Goal: Information Seeking & Learning: Learn about a topic

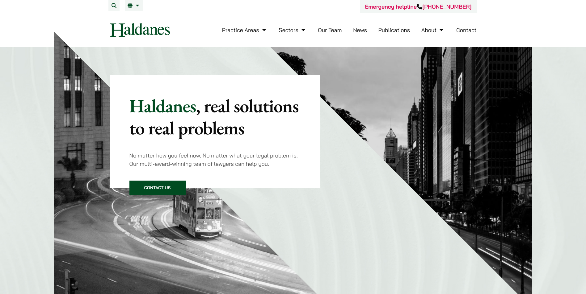
click at [304, 10] on div "Emergency helpline [PHONE_NUMBER]" at bounding box center [293, 6] width 367 height 13
click at [334, 10] on div "Emergency helpline [PHONE_NUMBER]" at bounding box center [293, 6] width 367 height 13
click at [327, 30] on link "Our Team" at bounding box center [330, 30] width 24 height 7
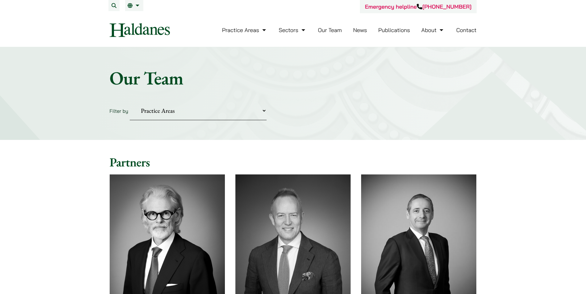
click at [160, 111] on select "Practice Areas Antitrust and Competition Civil Litigation & Dispute Resolution …" at bounding box center [198, 111] width 137 height 19
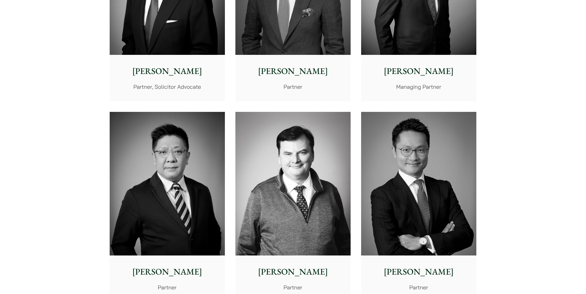
scroll to position [278, 0]
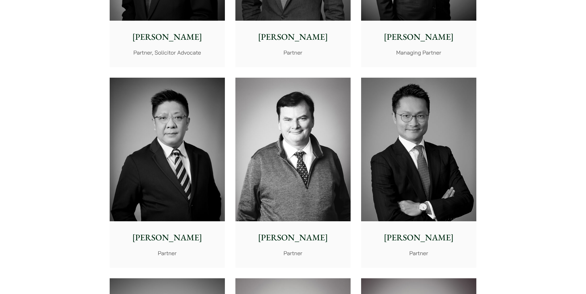
scroll to position [309, 0]
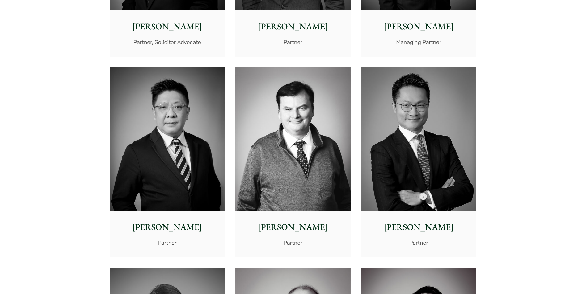
click at [300, 227] on p "Patrick Rattigan" at bounding box center [292, 227] width 105 height 13
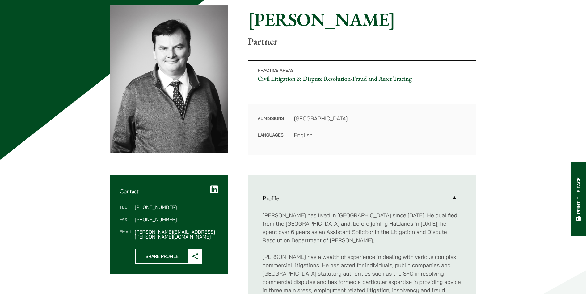
scroll to position [123, 0]
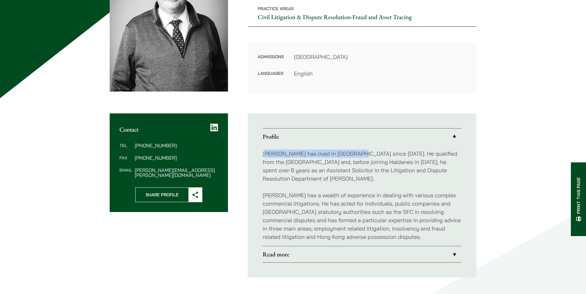
drag, startPoint x: 265, startPoint y: 157, endPoint x: 354, endPoint y: 156, distance: 88.6
click at [354, 156] on p "Patrick has lived in Hong Kong since 1972. He qualified from the University of …" at bounding box center [361, 166] width 199 height 33
drag, startPoint x: 354, startPoint y: 156, endPoint x: 439, endPoint y: 154, distance: 84.9
click at [439, 154] on p "Patrick has lived in Hong Kong since 1972. He qualified from the University of …" at bounding box center [361, 166] width 199 height 33
click at [275, 165] on ul "Profile Patrick has lived in Hong Kong since 1972. He qualified from the Univer…" at bounding box center [362, 196] width 228 height 164
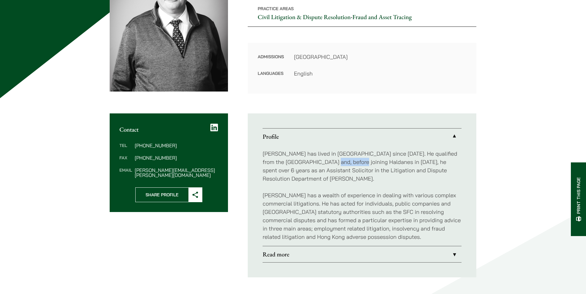
drag, startPoint x: 275, startPoint y: 165, endPoint x: 345, endPoint y: 165, distance: 69.5
click at [345, 165] on p "Patrick has lived in Hong Kong since 1972. He qualified from the University of …" at bounding box center [361, 166] width 199 height 33
drag, startPoint x: 345, startPoint y: 165, endPoint x: 368, endPoint y: 165, distance: 23.2
click at [368, 165] on p "Patrick has lived in Hong Kong since 1972. He qualified from the University of …" at bounding box center [361, 166] width 199 height 33
drag, startPoint x: 368, startPoint y: 165, endPoint x: 440, endPoint y: 162, distance: 72.3
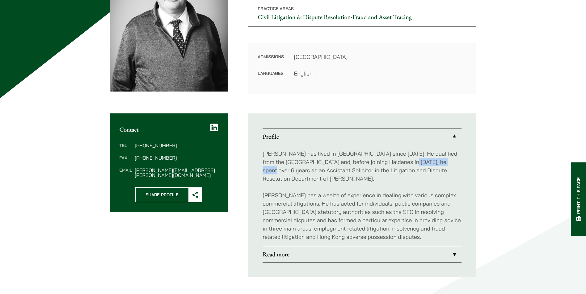
click at [440, 162] on p "Patrick has lived in Hong Kong since 1972. He qualified from the University of …" at bounding box center [361, 166] width 199 height 33
drag, startPoint x: 269, startPoint y: 170, endPoint x: 280, endPoint y: 170, distance: 11.4
click at [280, 170] on p "Patrick has lived in Hong Kong since 1972. He qualified from the University of …" at bounding box center [361, 166] width 199 height 33
drag, startPoint x: 280, startPoint y: 170, endPoint x: 307, endPoint y: 170, distance: 27.5
click at [307, 170] on p "Patrick has lived in Hong Kong since 1972. He qualified from the University of …" at bounding box center [361, 166] width 199 height 33
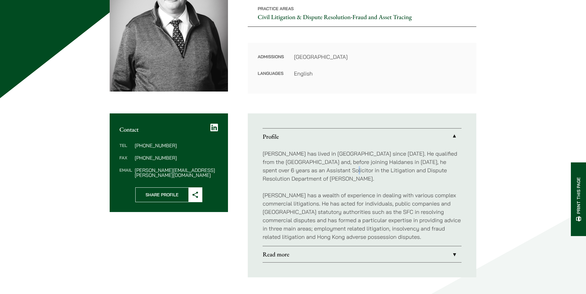
drag, startPoint x: 307, startPoint y: 170, endPoint x: 321, endPoint y: 170, distance: 13.6
click at [321, 170] on p "Patrick has lived in Hong Kong since 1972. He qualified from the University of …" at bounding box center [361, 166] width 199 height 33
drag, startPoint x: 321, startPoint y: 170, endPoint x: 361, endPoint y: 172, distance: 39.6
click at [361, 172] on p "Patrick has lived in Hong Kong since 1972. He qualified from the University of …" at bounding box center [361, 166] width 199 height 33
drag, startPoint x: 361, startPoint y: 172, endPoint x: 435, endPoint y: 173, distance: 74.7
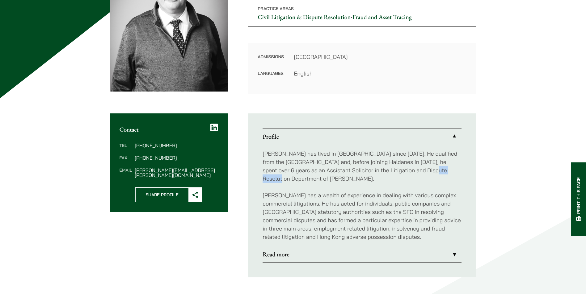
click at [435, 173] on p "Patrick has lived in Hong Kong since 1972. He qualified from the University of …" at bounding box center [361, 166] width 199 height 33
click at [297, 178] on p "Patrick has lived in Hong Kong since 1972. He qualified from the University of …" at bounding box center [361, 166] width 199 height 33
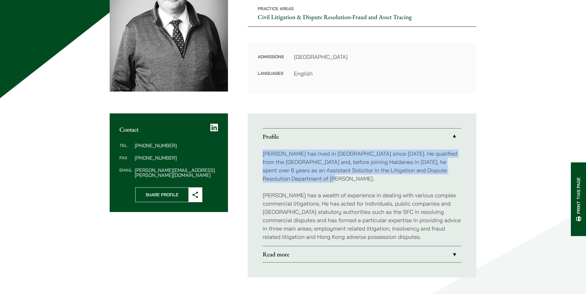
drag, startPoint x: 298, startPoint y: 178, endPoint x: 257, endPoint y: 152, distance: 49.2
click at [257, 152] on ul "Profile Patrick has lived in Hong Kong since 1972. He qualified from the Univer…" at bounding box center [362, 196] width 228 height 164
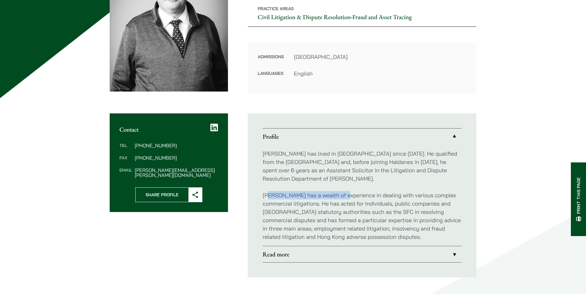
drag, startPoint x: 257, startPoint y: 152, endPoint x: 348, endPoint y: 194, distance: 100.4
click at [348, 194] on p "Patrick has a wealth of experience in dealing with various complex commercial l…" at bounding box center [361, 216] width 199 height 50
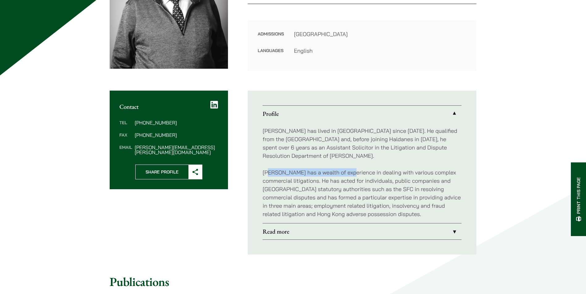
scroll to position [185, 0]
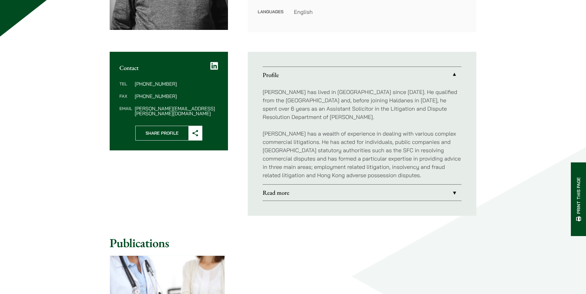
click at [290, 140] on p "Patrick has a wealth of experience in dealing with various complex commercial l…" at bounding box center [361, 155] width 199 height 50
click at [294, 134] on p "Patrick has a wealth of experience in dealing with various complex commercial l…" at bounding box center [361, 155] width 199 height 50
click at [302, 134] on p "Patrick has a wealth of experience in dealing with various complex commercial l…" at bounding box center [361, 155] width 199 height 50
drag, startPoint x: 322, startPoint y: 137, endPoint x: 347, endPoint y: 136, distance: 25.3
click at [347, 136] on p "Patrick has a wealth of experience in dealing with various complex commercial l…" at bounding box center [361, 155] width 199 height 50
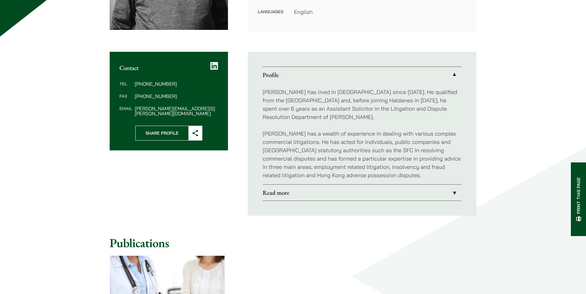
drag, startPoint x: 347, startPoint y: 136, endPoint x: 306, endPoint y: 136, distance: 40.8
click at [306, 136] on p "Patrick has a wealth of experience in dealing with various complex commercial l…" at bounding box center [361, 155] width 199 height 50
drag, startPoint x: 292, startPoint y: 136, endPoint x: 303, endPoint y: 135, distance: 10.8
click at [303, 135] on p "Patrick has a wealth of experience in dealing with various complex commercial l…" at bounding box center [361, 155] width 199 height 50
drag, startPoint x: 303, startPoint y: 135, endPoint x: 298, endPoint y: 141, distance: 7.7
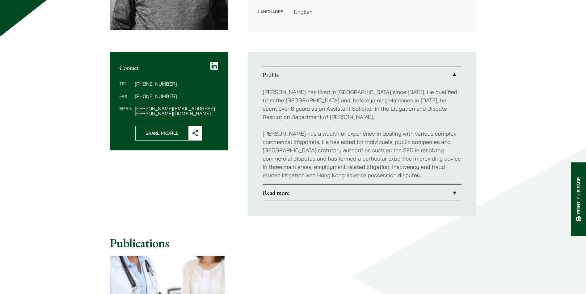
click at [298, 141] on p "Patrick has a wealth of experience in dealing with various complex commercial l…" at bounding box center [361, 155] width 199 height 50
drag, startPoint x: 300, startPoint y: 131, endPoint x: 349, endPoint y: 133, distance: 48.8
click at [349, 133] on p "Patrick has a wealth of experience in dealing with various complex commercial l…" at bounding box center [361, 155] width 199 height 50
drag, startPoint x: 349, startPoint y: 133, endPoint x: 381, endPoint y: 135, distance: 32.4
click at [381, 135] on p "Patrick has a wealth of experience in dealing with various complex commercial l…" at bounding box center [361, 155] width 199 height 50
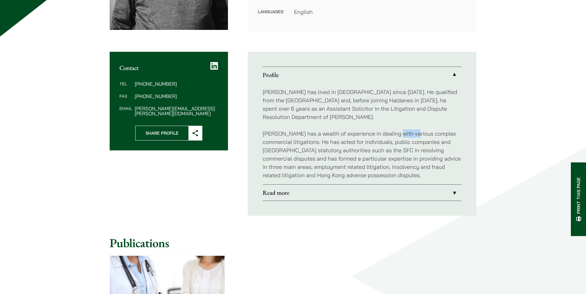
drag, startPoint x: 381, startPoint y: 135, endPoint x: 410, endPoint y: 135, distance: 28.7
click at [410, 135] on p "Patrick has a wealth of experience in dealing with various complex commercial l…" at bounding box center [361, 155] width 199 height 50
drag, startPoint x: 410, startPoint y: 135, endPoint x: 446, endPoint y: 135, distance: 36.1
click at [446, 135] on p "Patrick has a wealth of experience in dealing with various complex commercial l…" at bounding box center [361, 155] width 199 height 50
drag, startPoint x: 269, startPoint y: 142, endPoint x: 284, endPoint y: 143, distance: 15.2
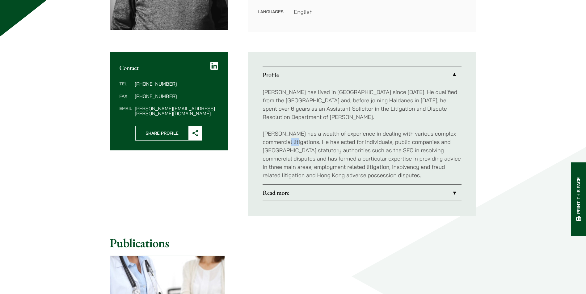
click at [284, 143] on p "Patrick has a wealth of experience in dealing with various complex commercial l…" at bounding box center [361, 155] width 199 height 50
drag, startPoint x: 284, startPoint y: 143, endPoint x: 301, endPoint y: 143, distance: 17.0
click at [301, 143] on p "Patrick has a wealth of experience in dealing with various complex commercial l…" at bounding box center [361, 155] width 199 height 50
drag, startPoint x: 301, startPoint y: 143, endPoint x: 316, endPoint y: 144, distance: 14.8
click at [316, 144] on p "Patrick has a wealth of experience in dealing with various complex commercial l…" at bounding box center [361, 155] width 199 height 50
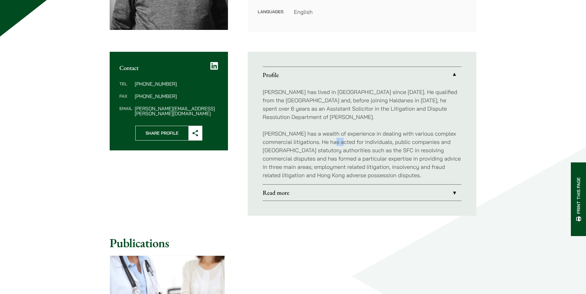
drag, startPoint x: 316, startPoint y: 144, endPoint x: 330, endPoint y: 144, distance: 13.9
click at [330, 144] on p "Patrick has a wealth of experience in dealing with various complex commercial l…" at bounding box center [361, 155] width 199 height 50
drag, startPoint x: 330, startPoint y: 144, endPoint x: 355, endPoint y: 144, distance: 25.6
click at [355, 144] on p "Patrick has a wealth of experience in dealing with various complex commercial l…" at bounding box center [361, 155] width 199 height 50
drag, startPoint x: 355, startPoint y: 144, endPoint x: 390, endPoint y: 144, distance: 34.9
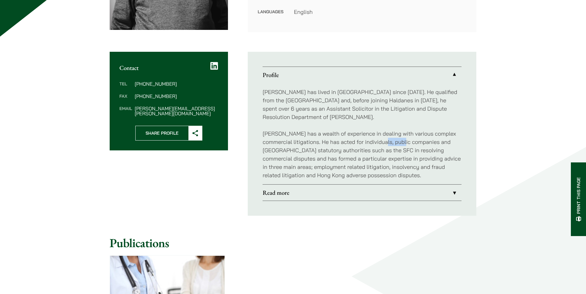
click at [390, 144] on p "Patrick has a wealth of experience in dealing with various complex commercial l…" at bounding box center [361, 155] width 199 height 50
drag, startPoint x: 390, startPoint y: 144, endPoint x: 355, endPoint y: 145, distance: 35.5
click at [355, 145] on p "Patrick has a wealth of experience in dealing with various complex commercial l…" at bounding box center [361, 155] width 199 height 50
drag, startPoint x: 363, startPoint y: 144, endPoint x: 370, endPoint y: 144, distance: 7.5
click at [370, 144] on p "Patrick has a wealth of experience in dealing with various complex commercial l…" at bounding box center [361, 155] width 199 height 50
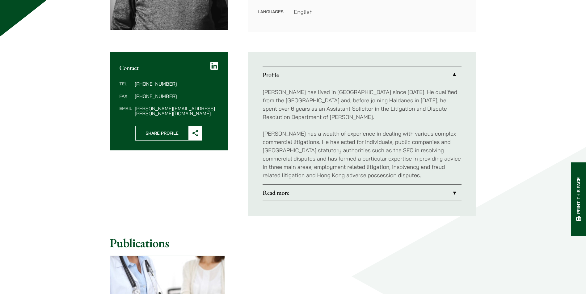
drag, startPoint x: 370, startPoint y: 144, endPoint x: 385, endPoint y: 143, distance: 14.8
click at [385, 143] on p "Patrick has a wealth of experience in dealing with various complex commercial l…" at bounding box center [361, 155] width 199 height 50
drag, startPoint x: 383, startPoint y: 143, endPoint x: 405, endPoint y: 143, distance: 21.9
click at [405, 143] on p "Patrick has a wealth of experience in dealing with various complex commercial l…" at bounding box center [361, 155] width 199 height 50
drag
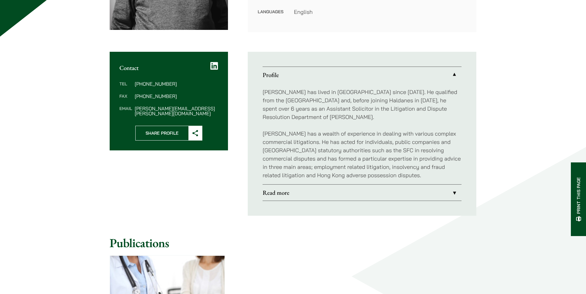
click at [416, 142] on p "Patrick has a wealth of experience in dealing with various complex commercial l…" at bounding box center [361, 155] width 199 height 50
click at [421, 141] on p "Patrick has a wealth of experience in dealing with various complex commercial l…" at bounding box center [361, 155] width 199 height 50
click at [282, 152] on p "Patrick has a wealth of experience in dealing with various complex commercial l…" at bounding box center [361, 155] width 199 height 50
click at [303, 151] on p "Patrick has a wealth of experience in dealing with various complex commercial l…" at bounding box center [361, 155] width 199 height 50
click at [354, 151] on p "Patrick has a wealth of experience in dealing with various complex commercial l…" at bounding box center [361, 155] width 199 height 50
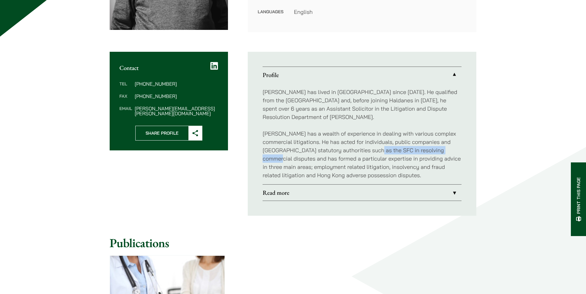
click at [445, 151] on p "Patrick has a wealth of experience in dealing with various complex commercial l…" at bounding box center [361, 155] width 199 height 50
click at [381, 159] on p "Patrick has a wealth of experience in dealing with various complex commercial l…" at bounding box center [361, 155] width 199 height 50
click at [360, 168] on p "Patrick has a wealth of experience in dealing with various complex commercial l…" at bounding box center [361, 155] width 199 height 50
